Goal: Navigation & Orientation: Find specific page/section

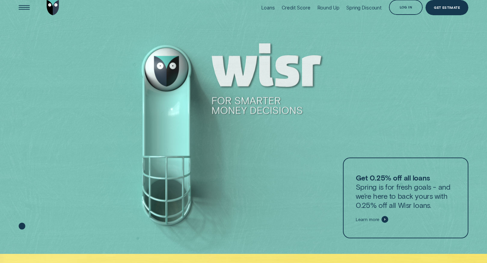
scroll to position [110, 0]
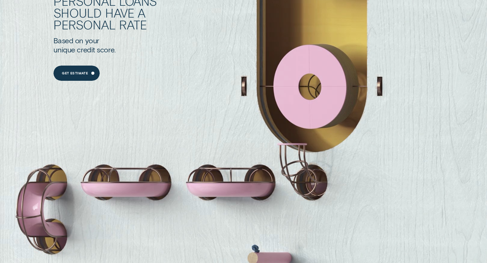
scroll to position [630, 0]
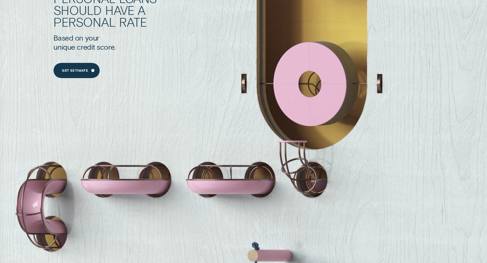
drag, startPoint x: 330, startPoint y: 64, endPoint x: 335, endPoint y: 90, distance: 27.2
click at [335, 90] on div "Personal Loans should have a personal rate Based on your unique credit score. G…" at bounding box center [260, 36] width 415 height 234
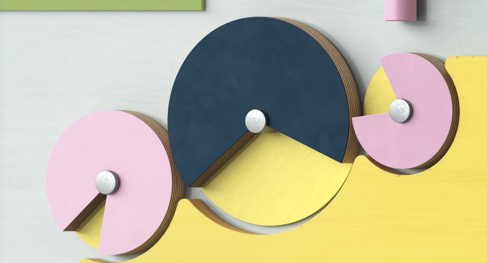
scroll to position [1589, 0]
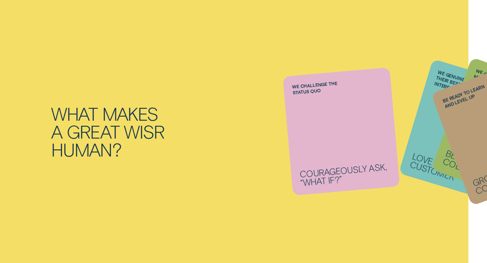
scroll to position [1094, 0]
